Goal: Information Seeking & Learning: Learn about a topic

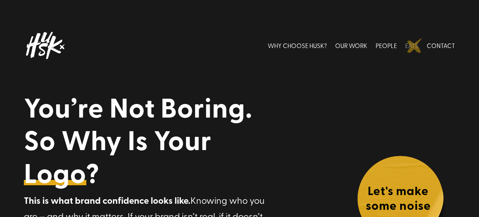
click at [414, 45] on link "EATS" at bounding box center [411, 46] width 13 height 34
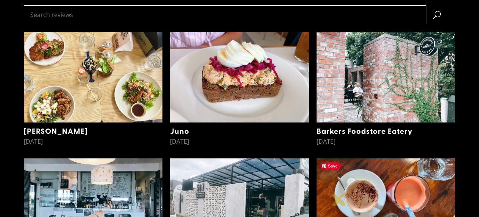
scroll to position [229, 0]
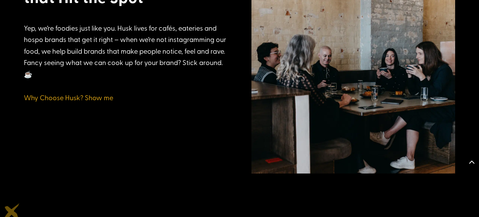
scroll to position [1655, 0]
